Goal: Information Seeking & Learning: Find specific fact

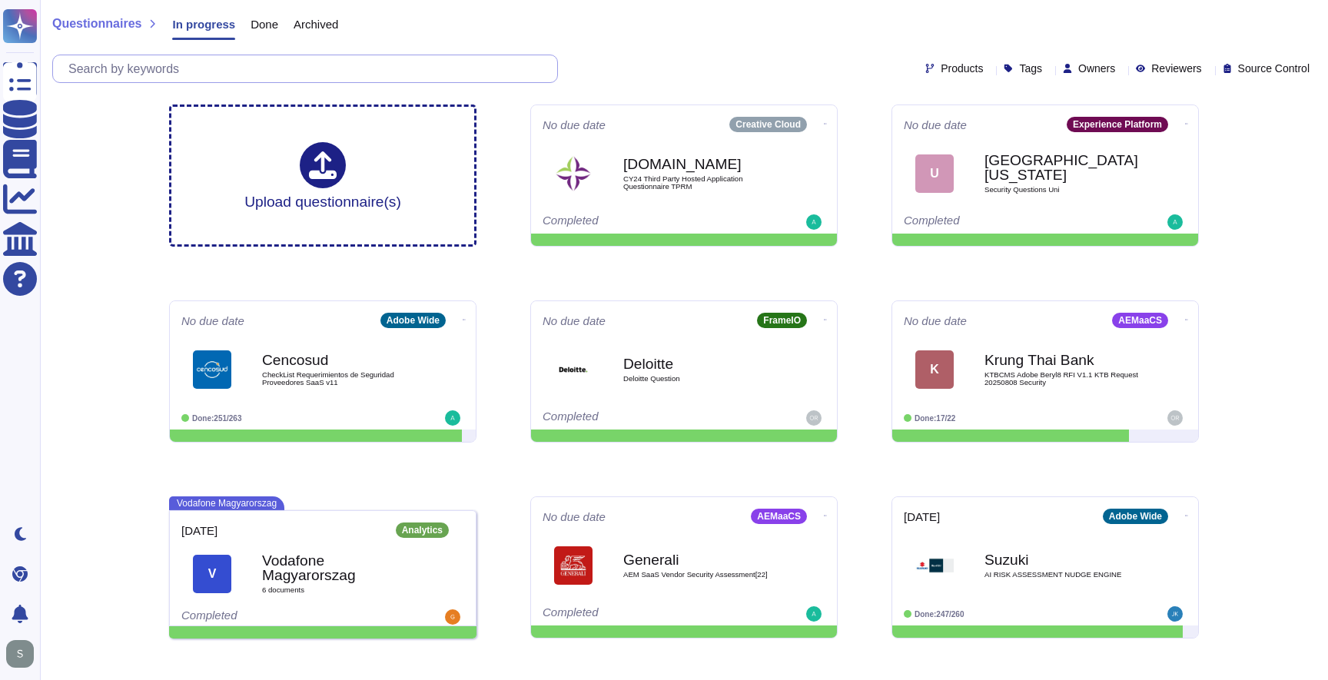
click at [158, 68] on input "text" at bounding box center [309, 68] width 496 height 27
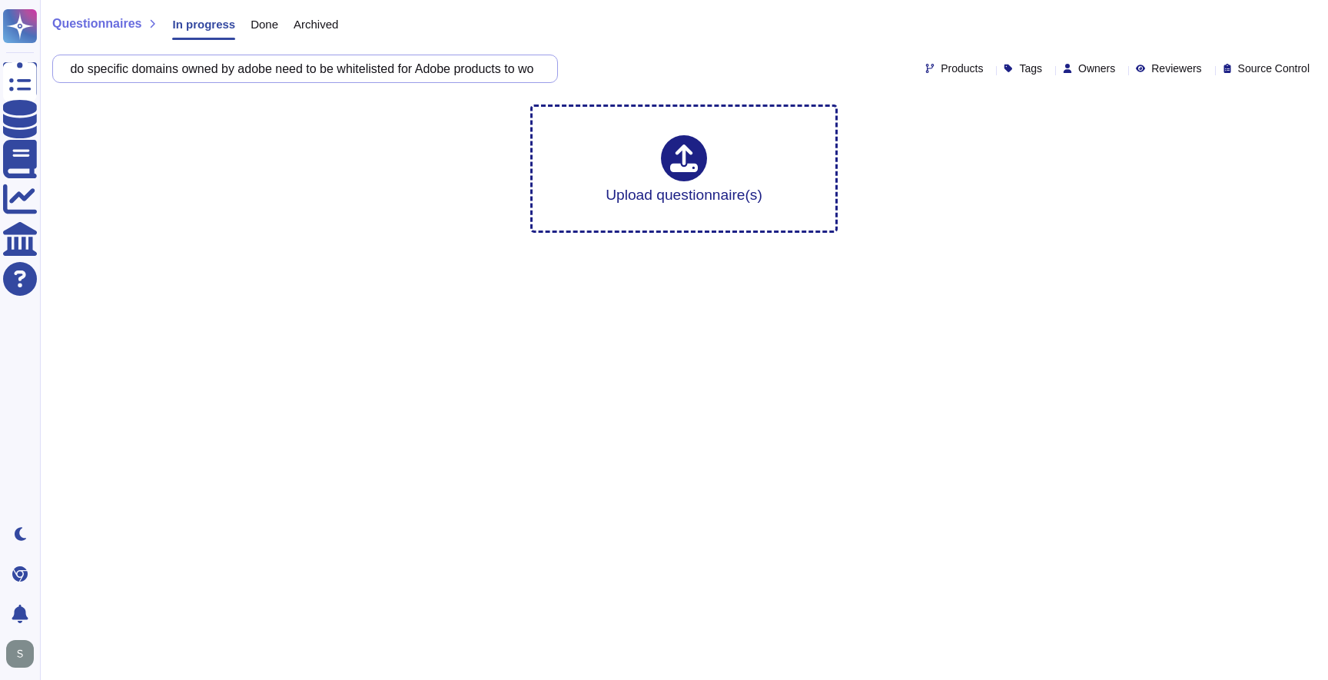
scroll to position [0, 62]
click at [270, 75] on input "Why do specific domains owned by adobe need to be whitelisted for Adobe product…" at bounding box center [301, 68] width 481 height 27
click at [210, 61] on input "Why do specific domains owned by adobe need to be whitelisted for Adobe product…" at bounding box center [301, 68] width 481 height 27
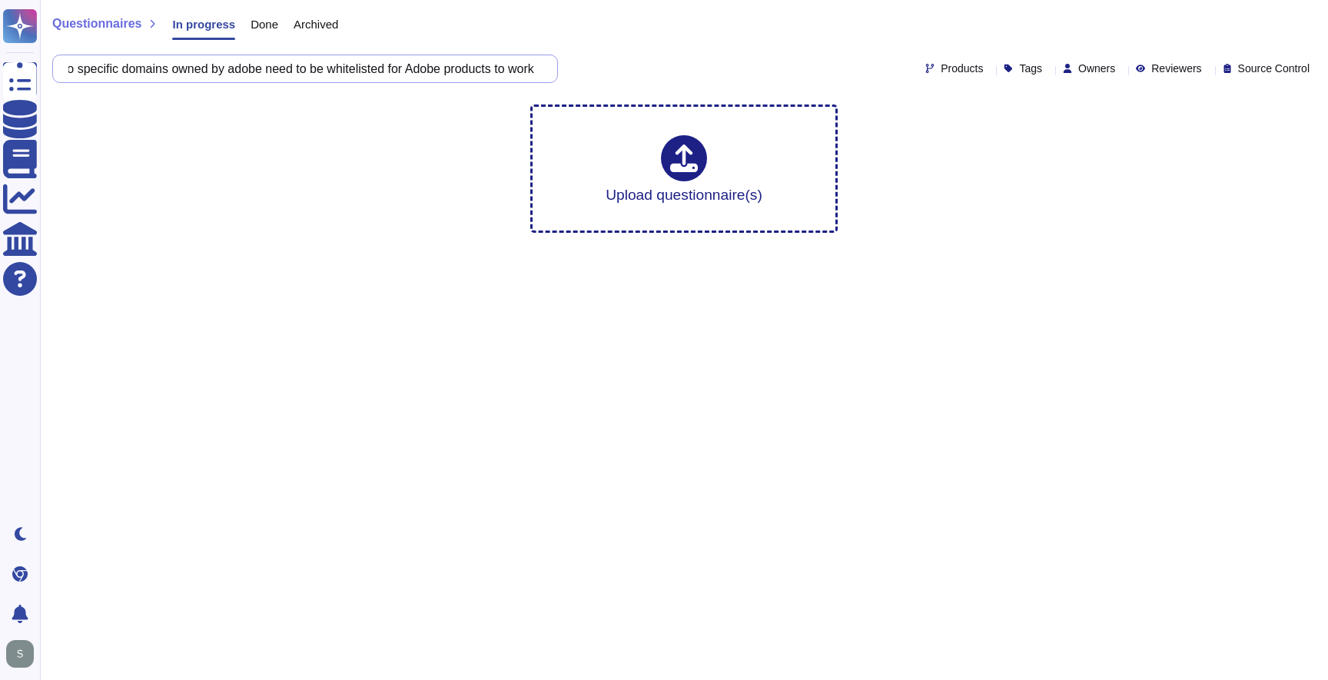
click at [210, 61] on input "Why do specific domains owned by adobe need to be whitelisted for Adobe product…" at bounding box center [301, 68] width 481 height 27
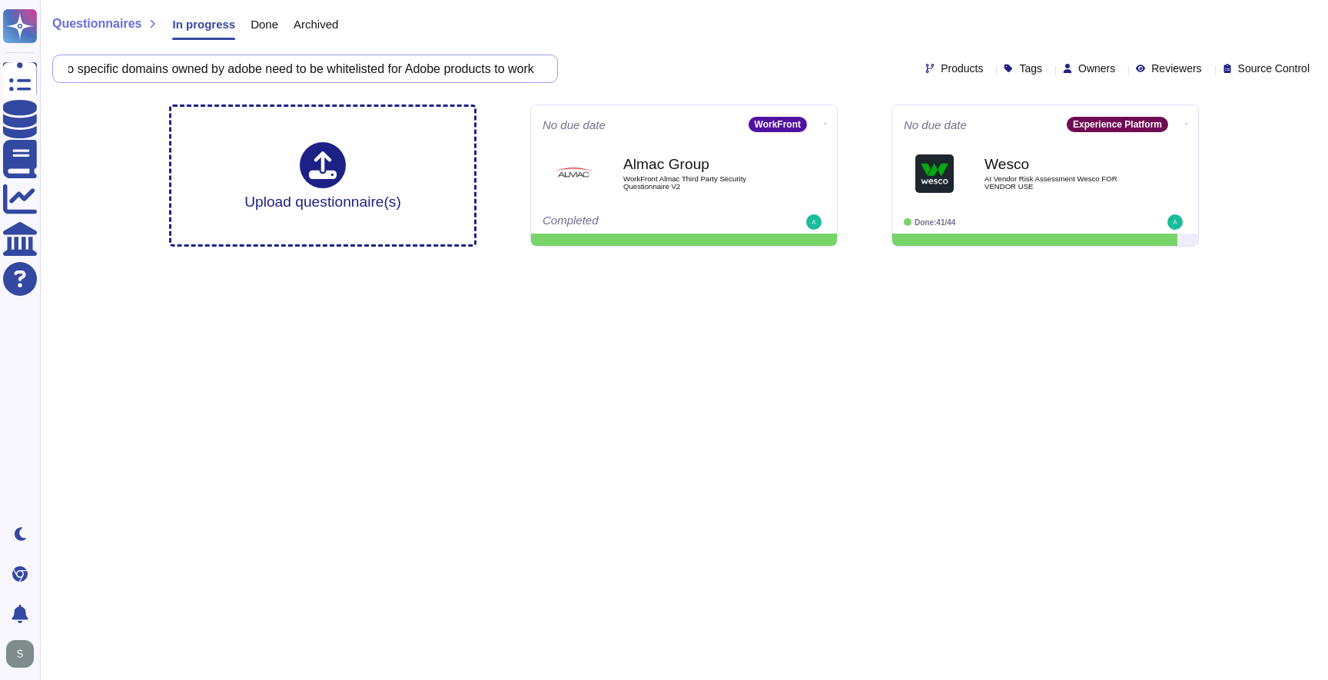
scroll to position [0, 0]
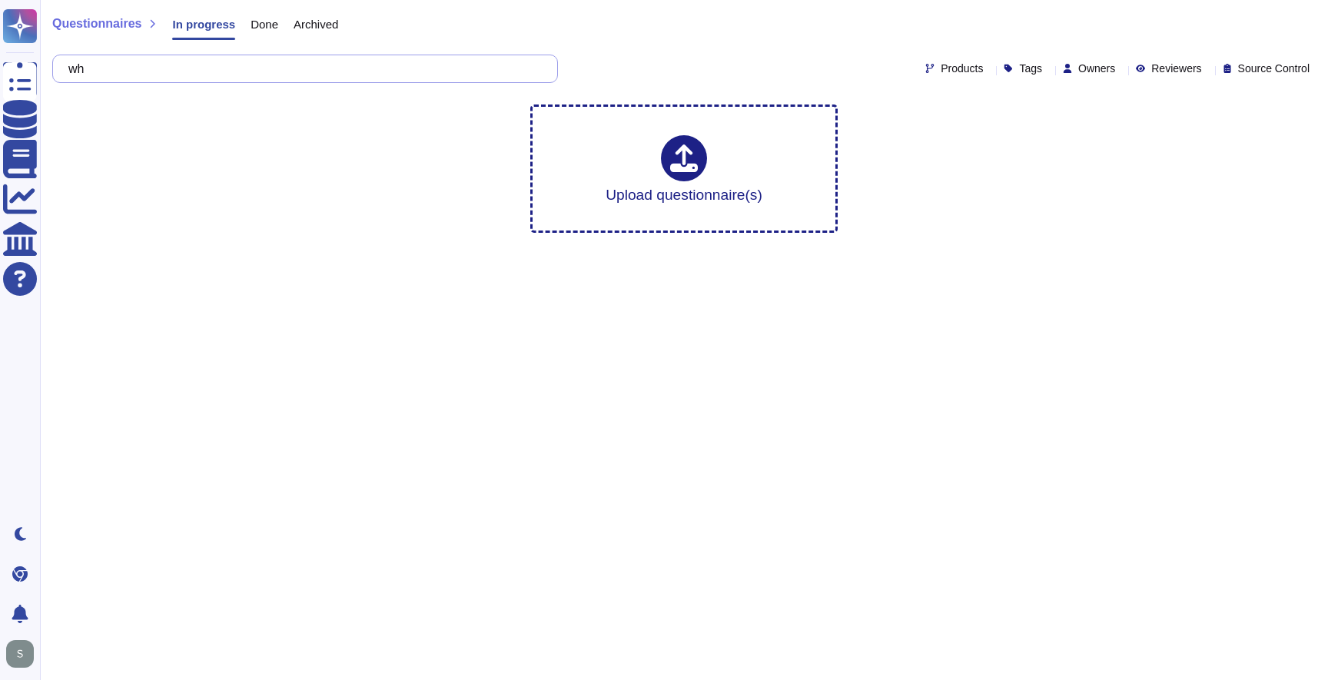
type input "w"
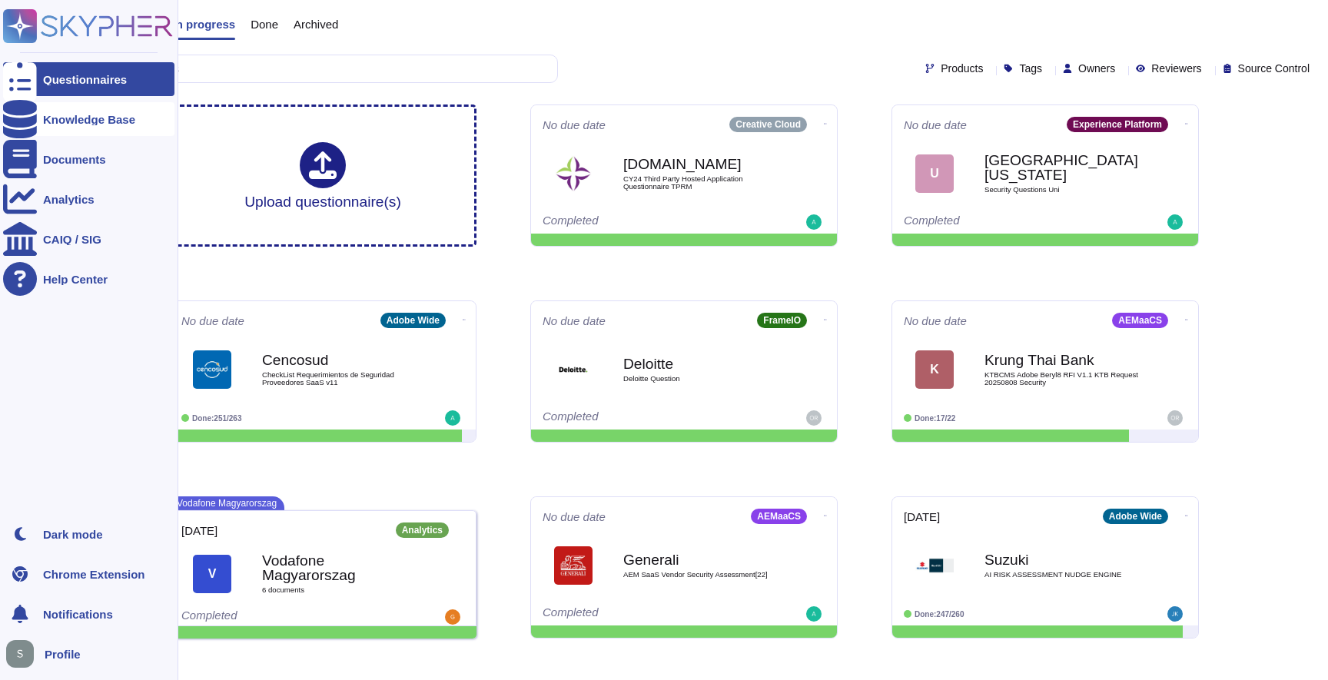
click at [75, 127] on div "Knowledge Base" at bounding box center [88, 119] width 171 height 34
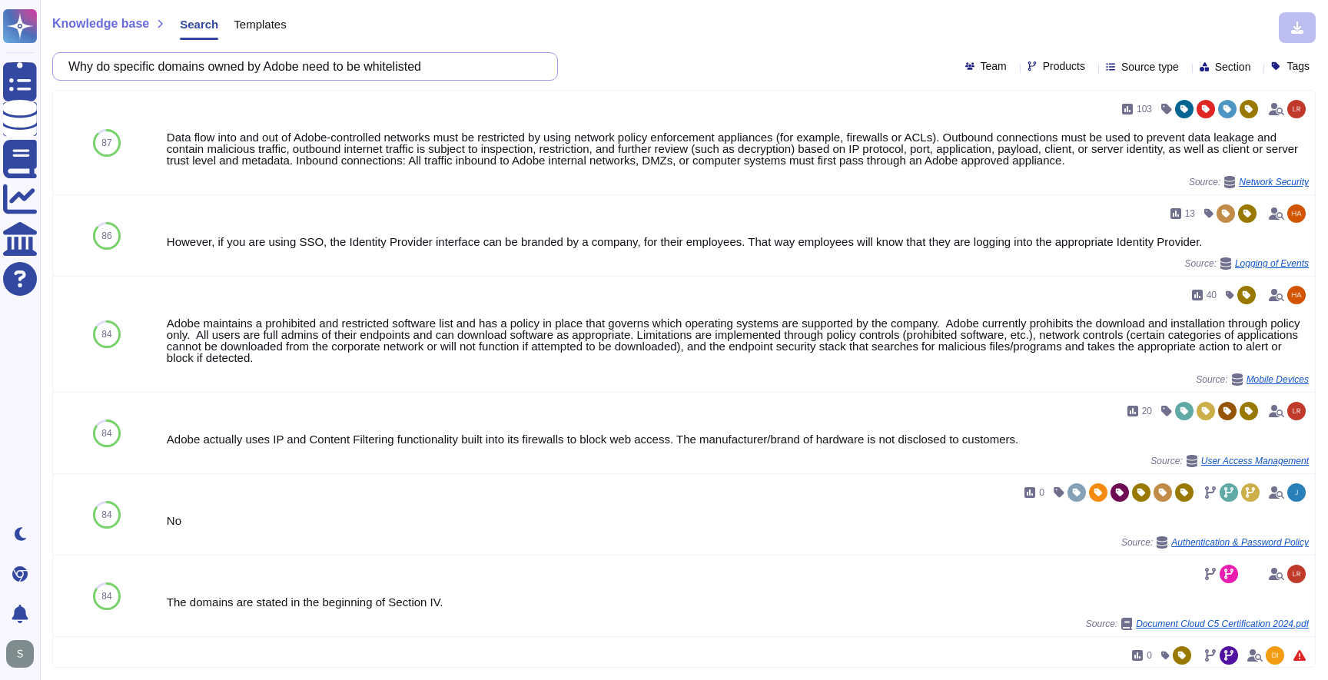
paste input "https://helpx.adobe.com/enterprise/kb/network-endpoints.html"
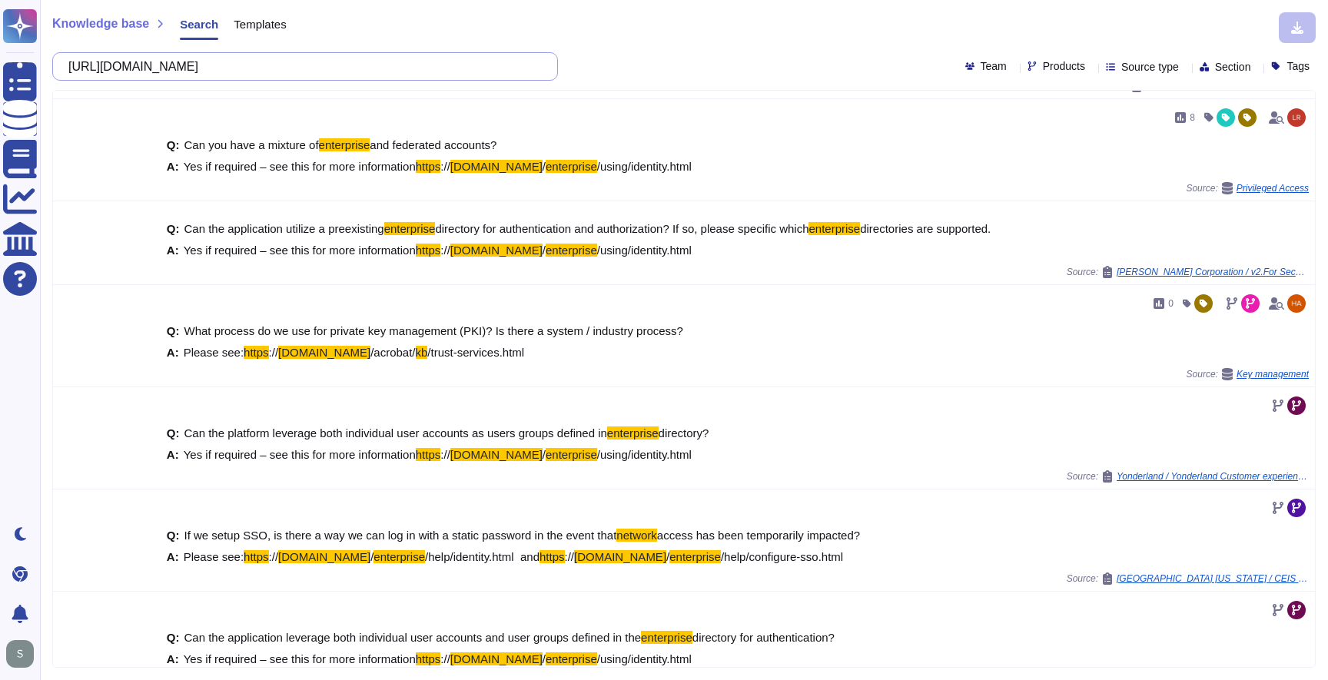
scroll to position [463, 0]
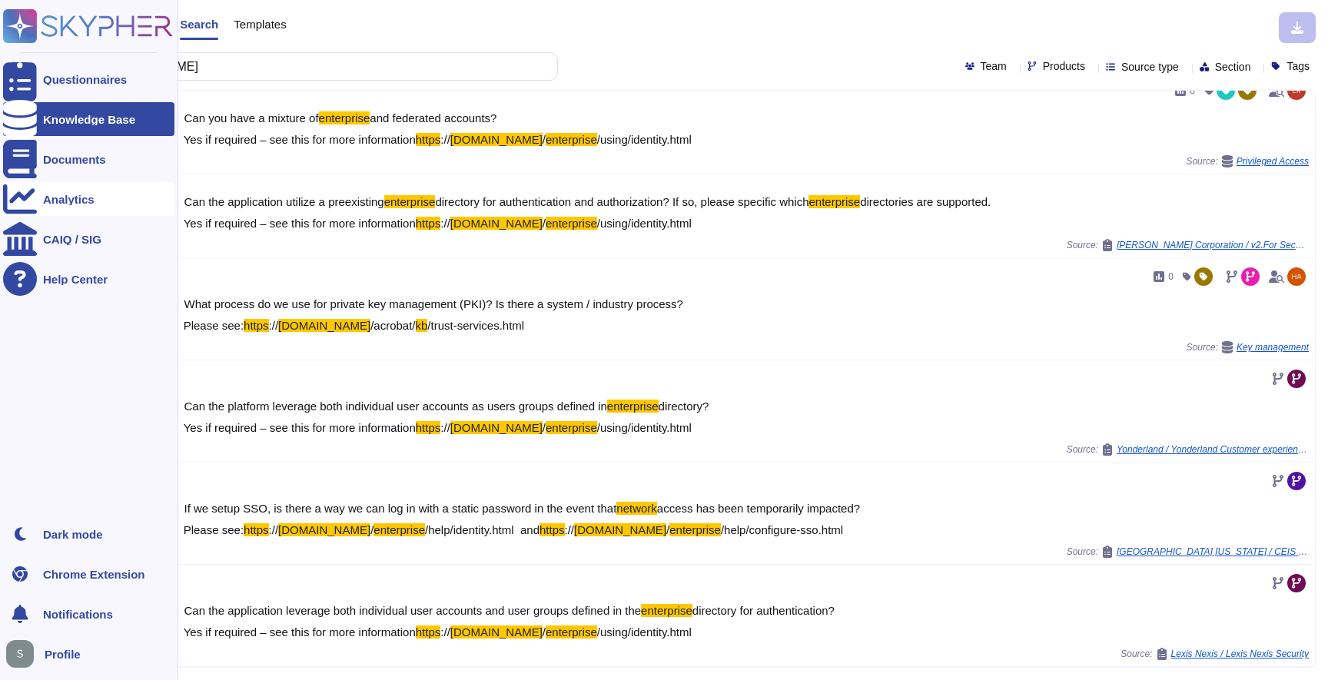
type input "https://helpx.adobe.com/enterprise/kb/network-endpoints.html"
